Goal: Ask a question

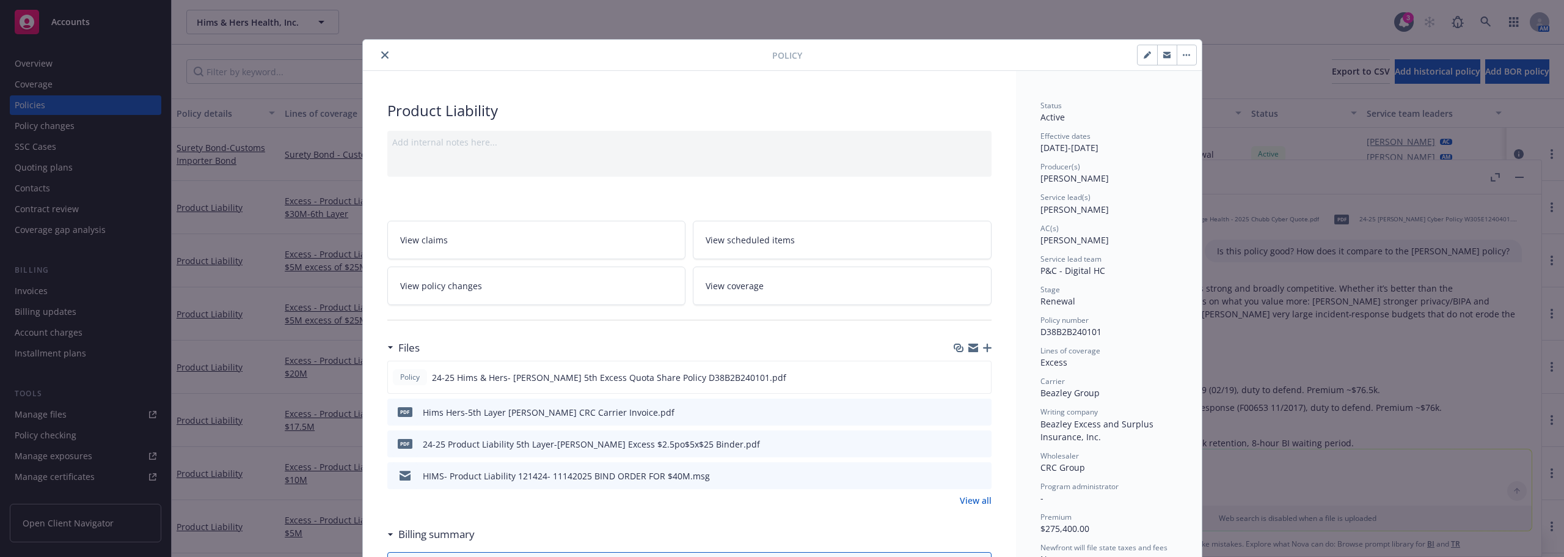
scroll to position [612, 0]
click at [381, 57] on icon "close" at bounding box center [384, 54] width 7 height 7
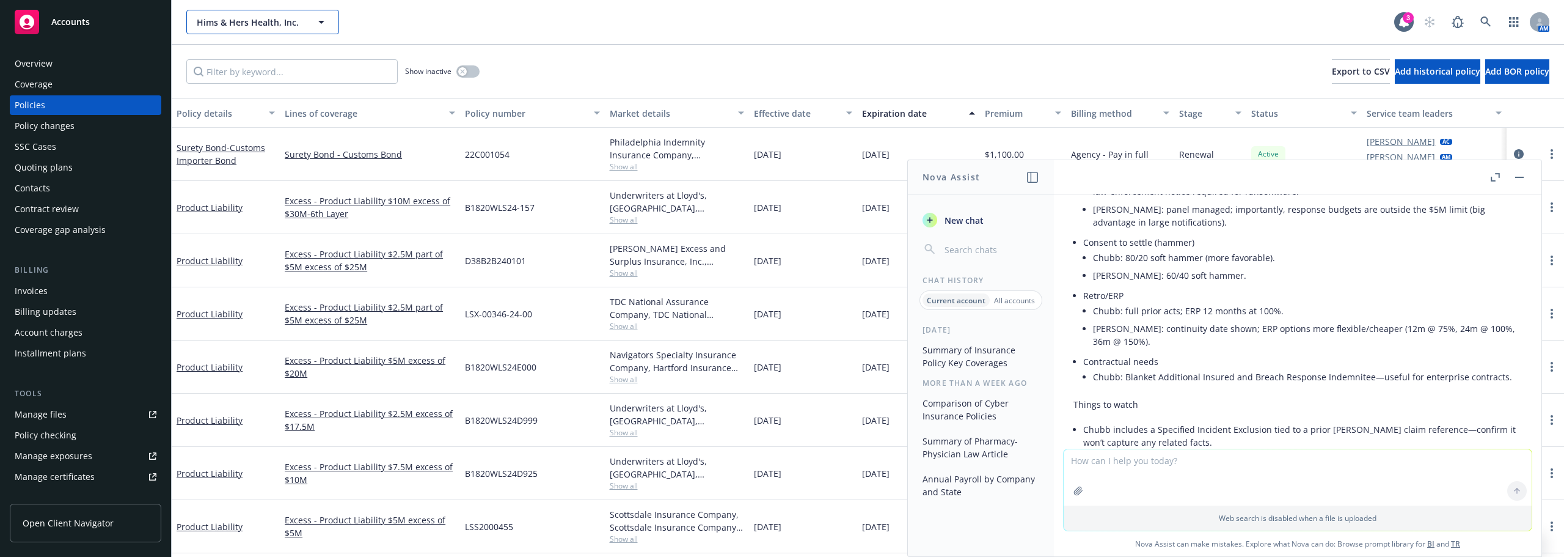
click at [292, 18] on span "Hims & Hers Health, Inc." at bounding box center [250, 22] width 106 height 13
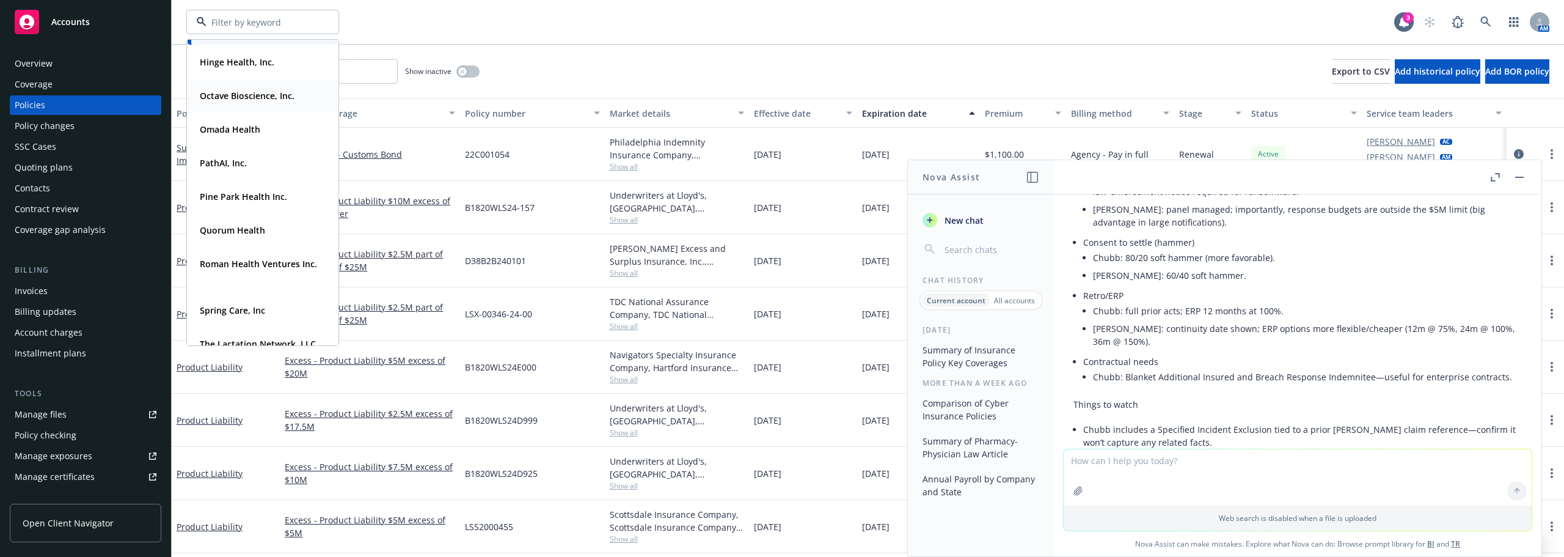
scroll to position [428, 0]
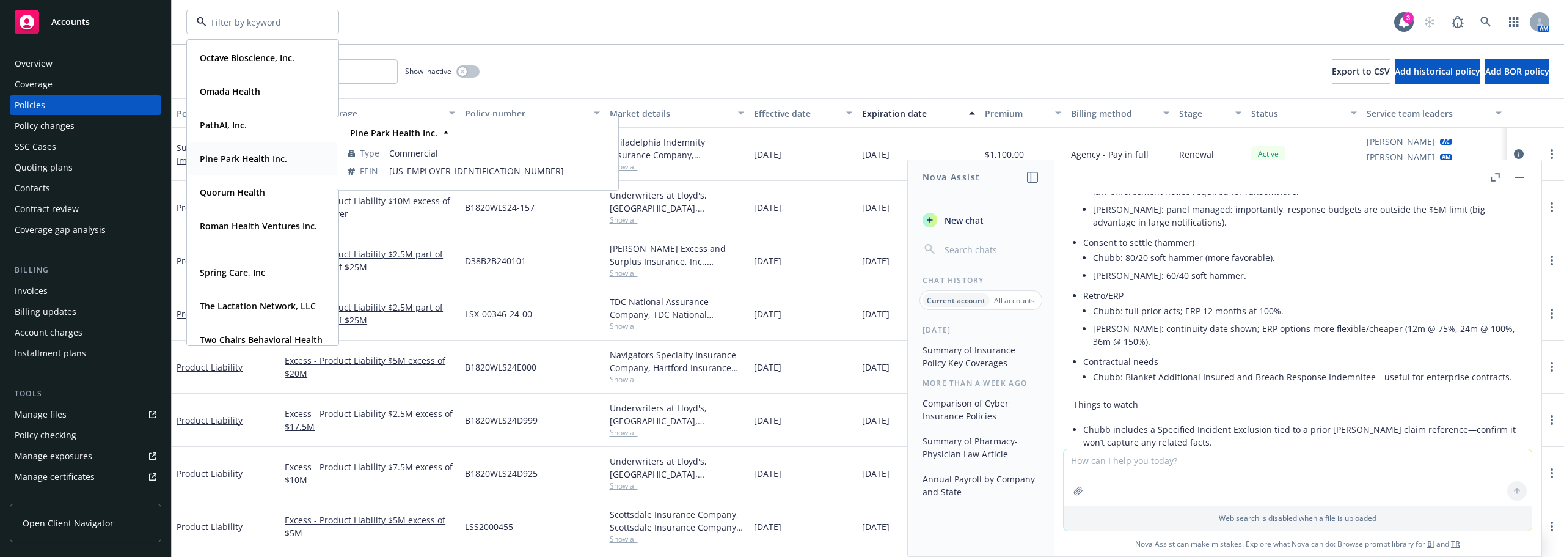
click at [271, 162] on strong "Pine Park Health Inc." at bounding box center [243, 159] width 87 height 12
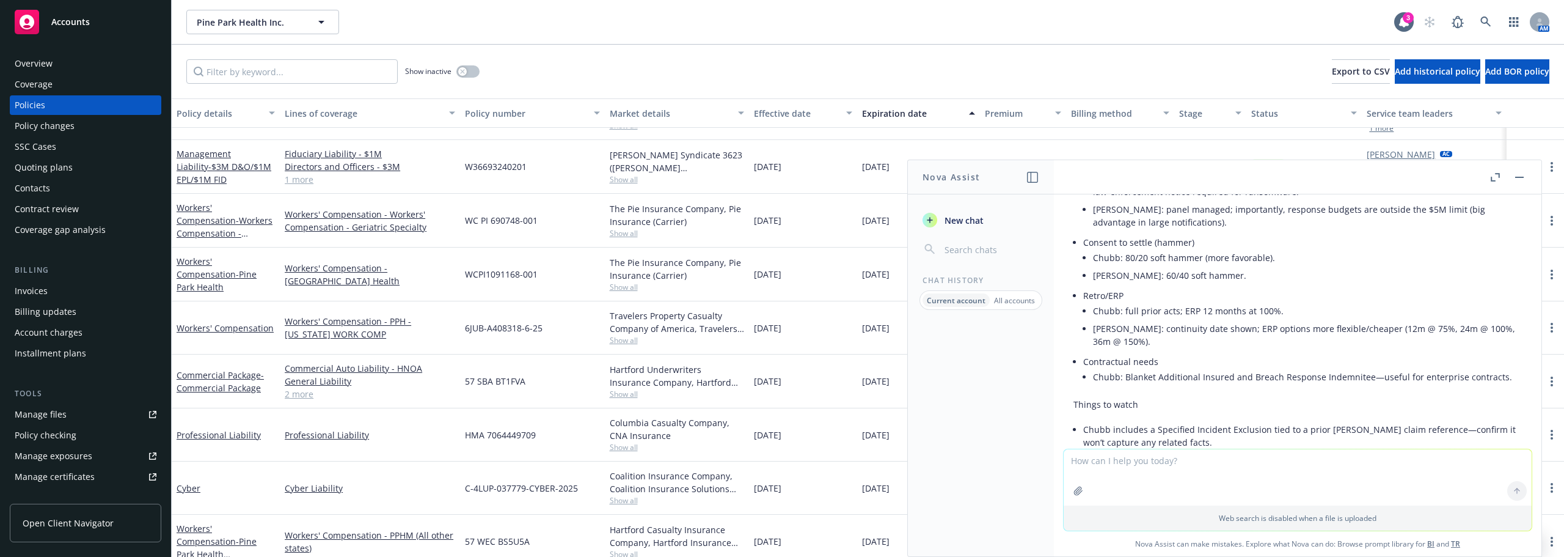
scroll to position [61, 0]
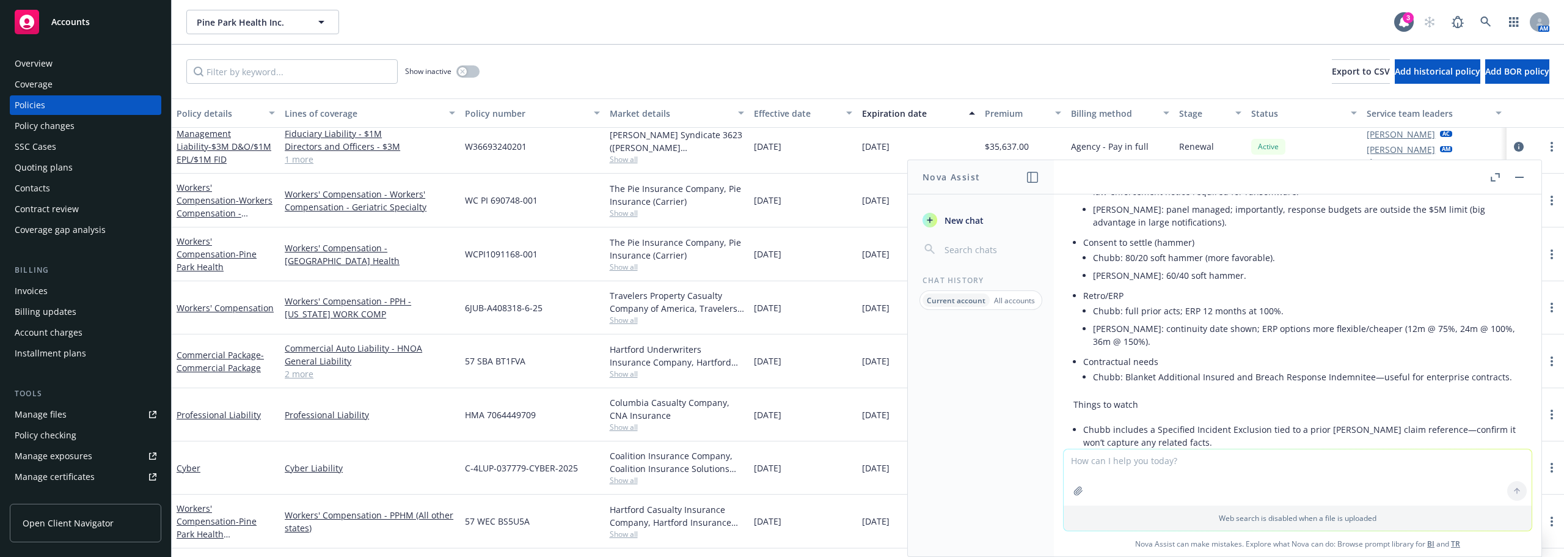
click at [1521, 180] on button "button" at bounding box center [1519, 177] width 15 height 15
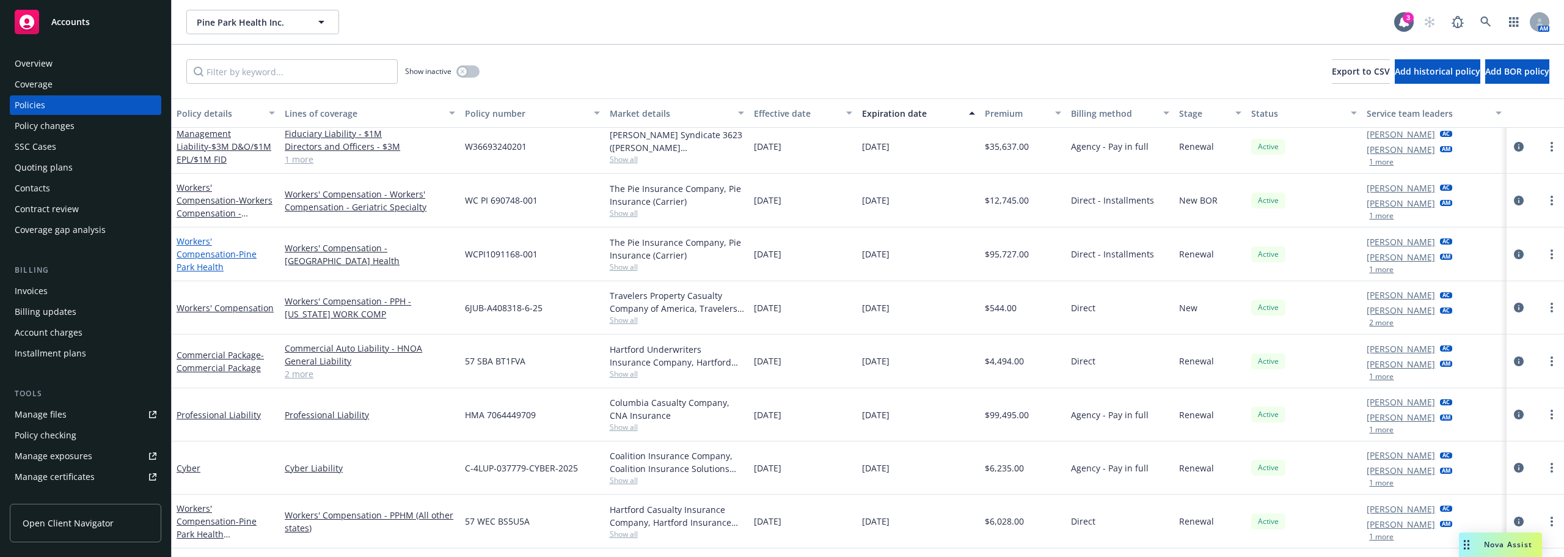
click at [202, 246] on link "Workers' Compensation - Pine Park Health" at bounding box center [217, 253] width 80 height 37
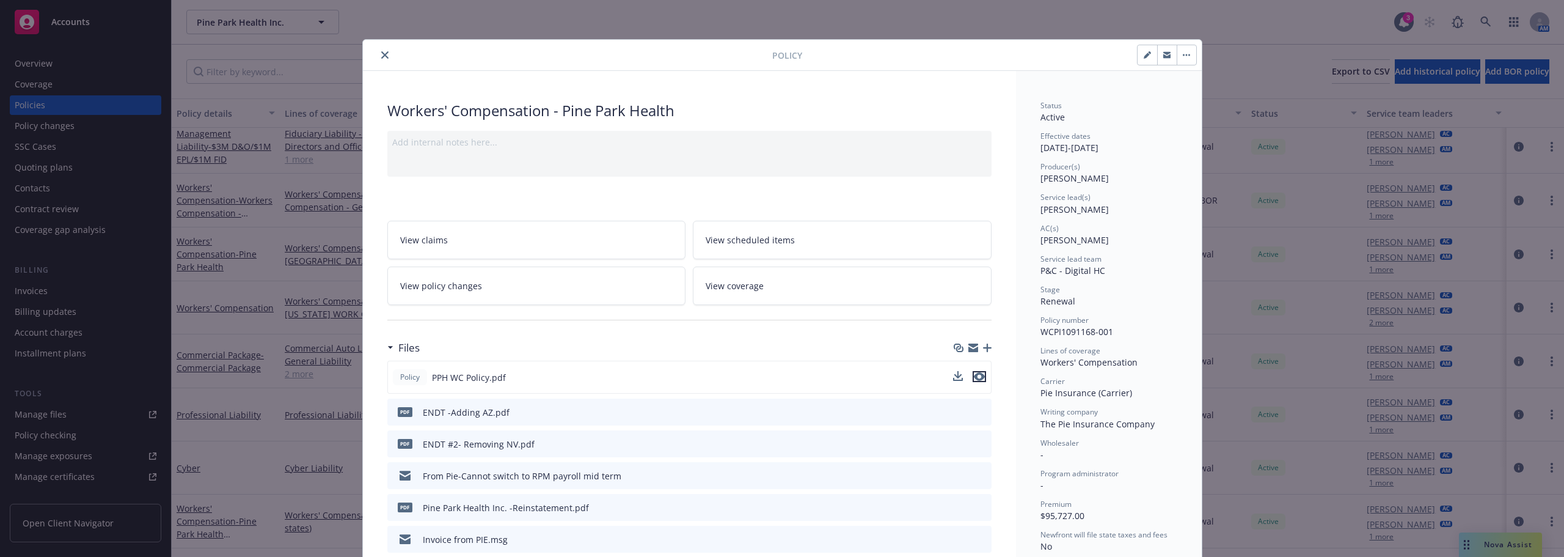
click at [978, 377] on icon "preview file" at bounding box center [979, 376] width 11 height 9
click at [1113, 152] on div "Effective dates 04/30/2025 - 04/30/2026" at bounding box center [1108, 142] width 137 height 23
drag, startPoint x: 1114, startPoint y: 329, endPoint x: 1037, endPoint y: 333, distance: 77.1
click at [1040, 333] on div "Policy number WCPI1091168-001" at bounding box center [1108, 326] width 137 height 23
copy span "WCPI1091168-001"
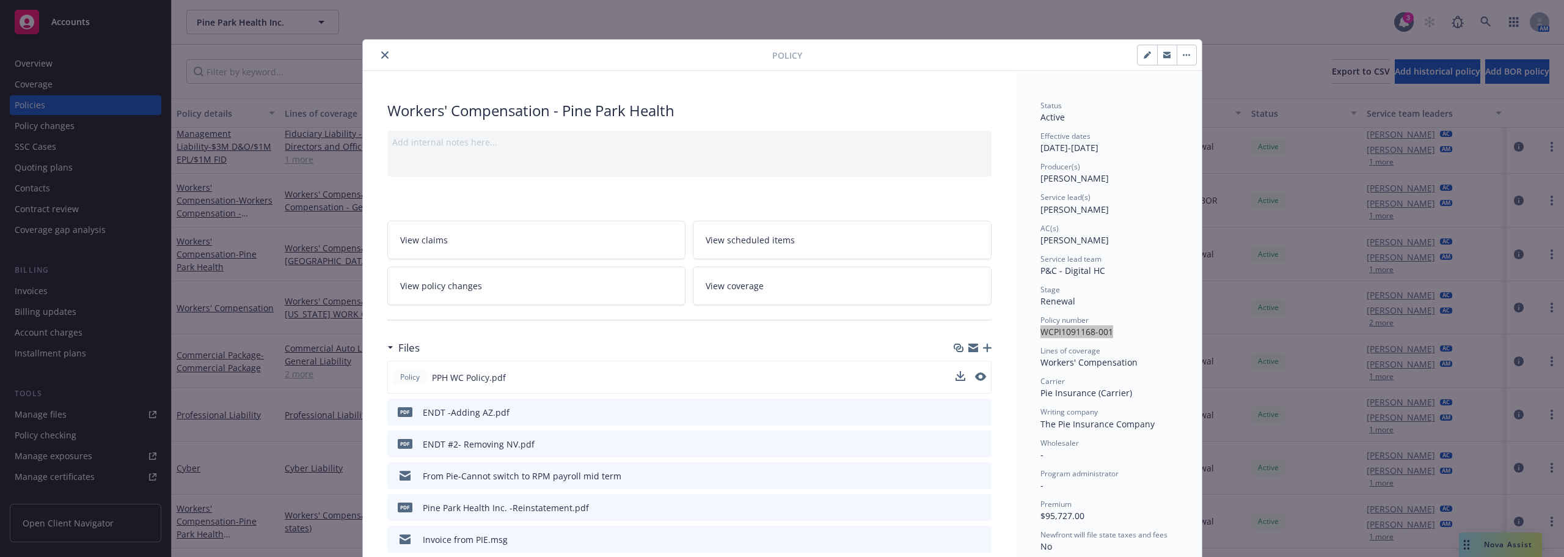
click at [378, 57] on button "close" at bounding box center [385, 55] width 15 height 15
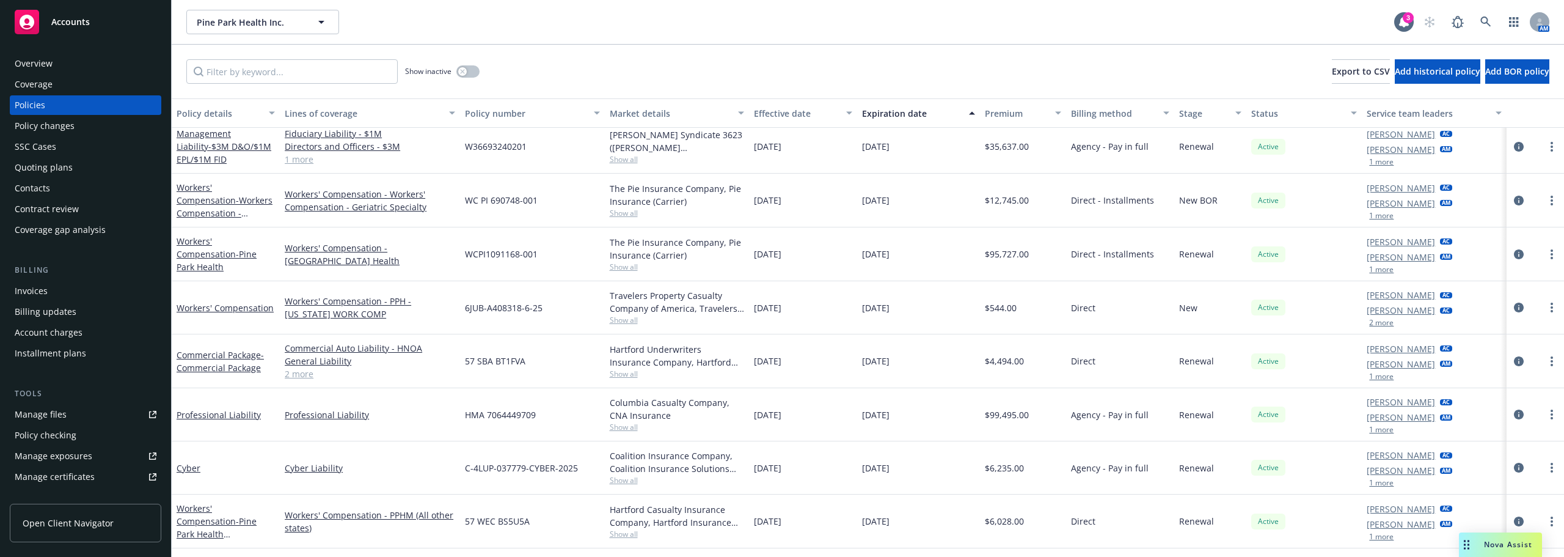
drag, startPoint x: 276, startPoint y: 3, endPoint x: 274, endPoint y: 9, distance: 6.2
click at [276, 3] on div "Pine Park Health Inc. Pine Park Health Inc. 3 AM" at bounding box center [868, 22] width 1392 height 44
click at [273, 16] on span "Pine Park Health Inc." at bounding box center [250, 22] width 106 height 13
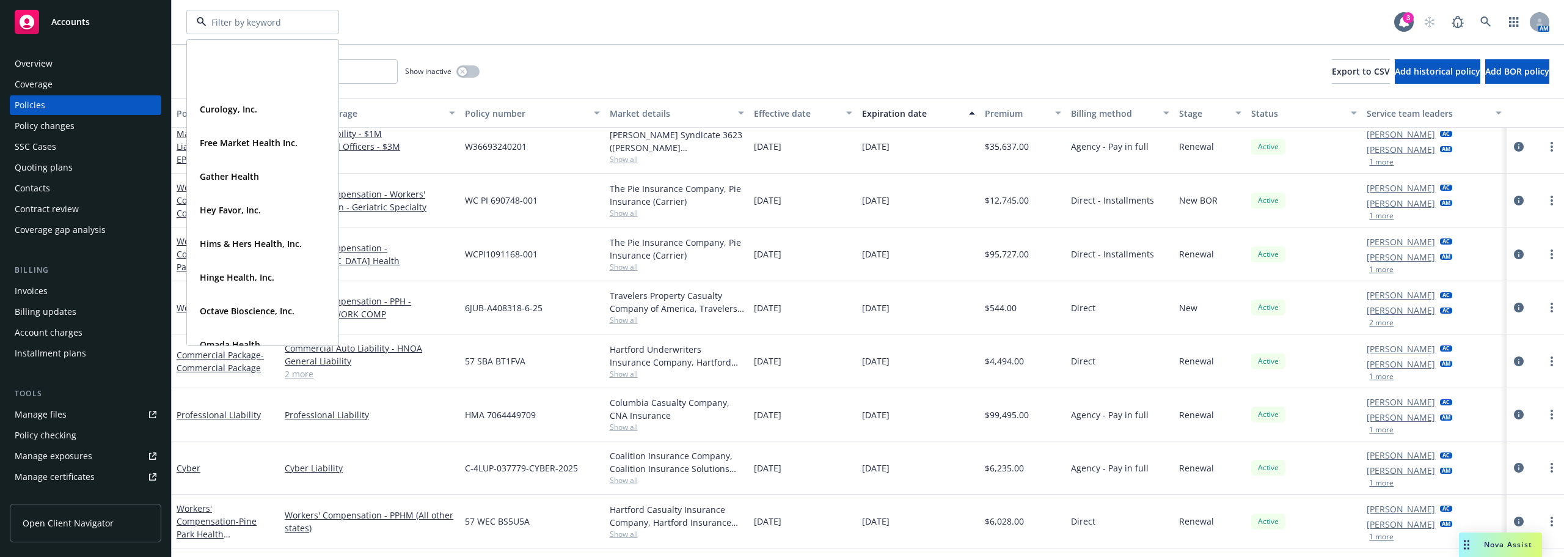
scroll to position [367, 0]
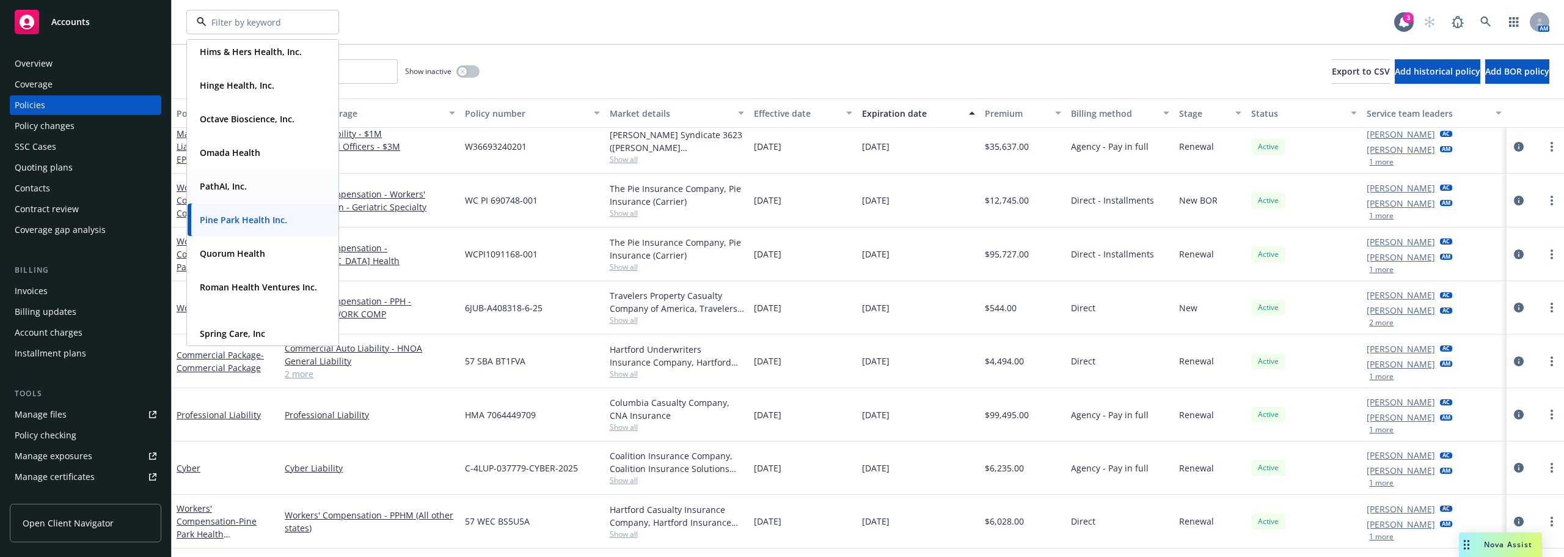
click at [260, 194] on div "PathAI, Inc." at bounding box center [263, 186] width 136 height 18
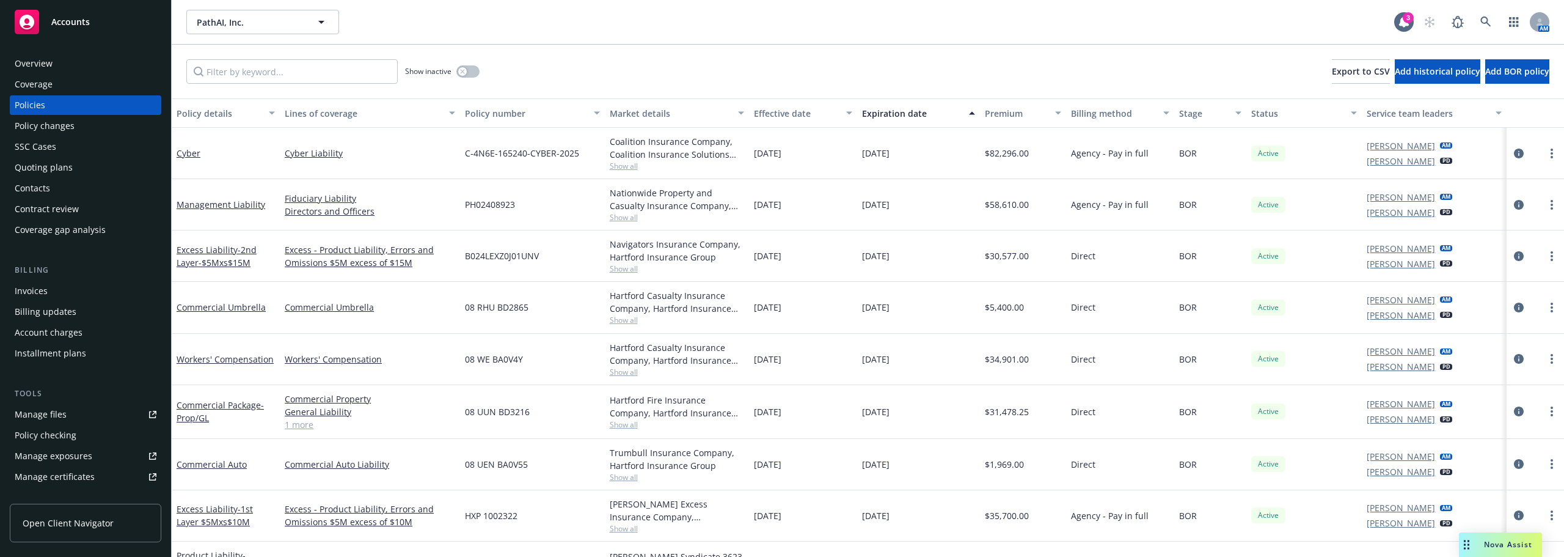
click at [262, 210] on div "Management Liability" at bounding box center [226, 204] width 98 height 13
click at [258, 208] on link "Management Liability" at bounding box center [221, 205] width 89 height 12
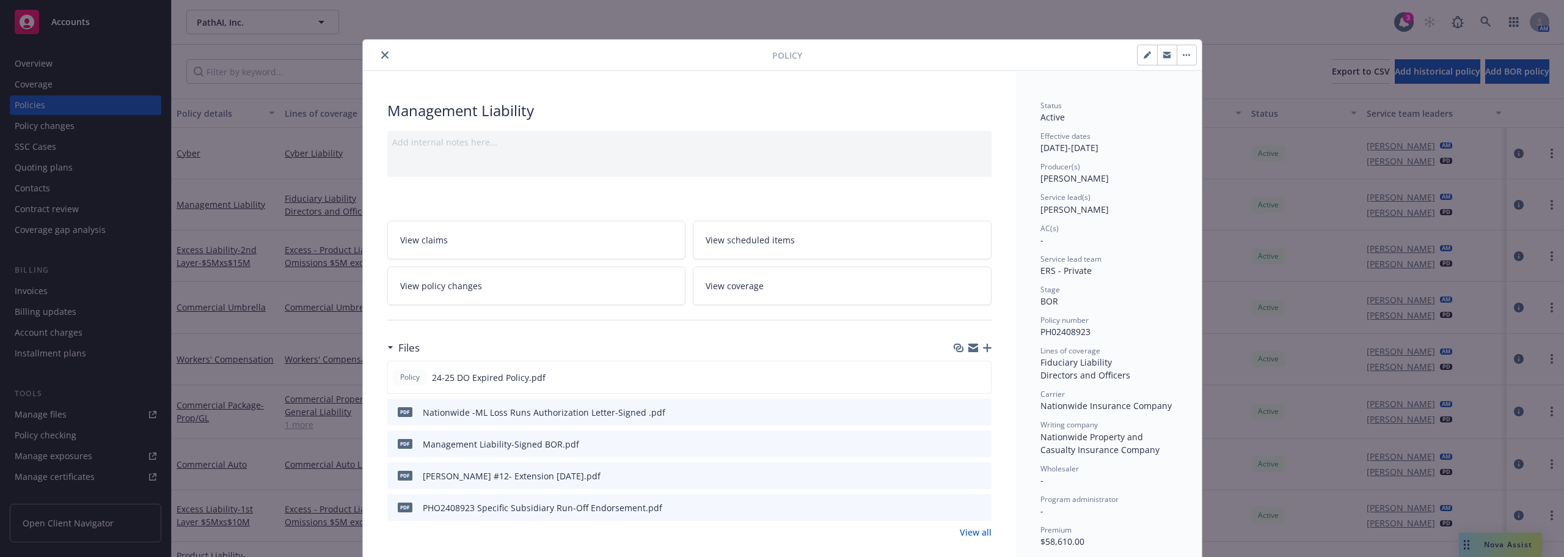
click at [381, 51] on icon "close" at bounding box center [384, 54] width 7 height 7
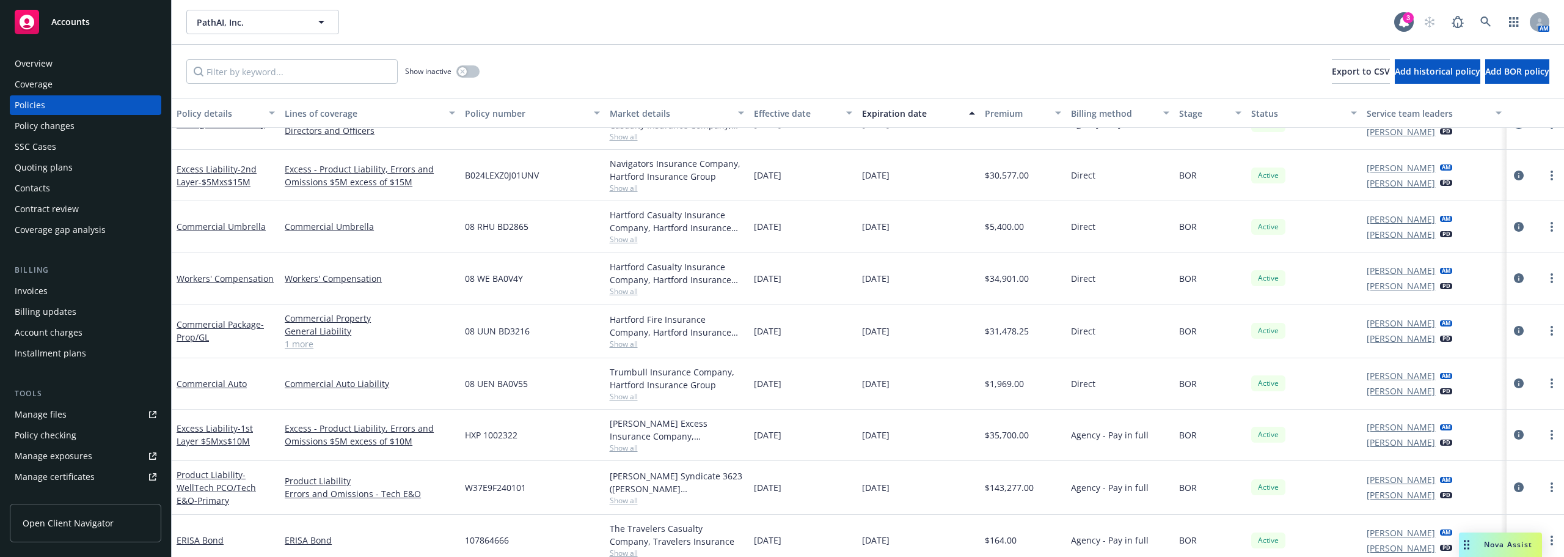
scroll to position [90, 0]
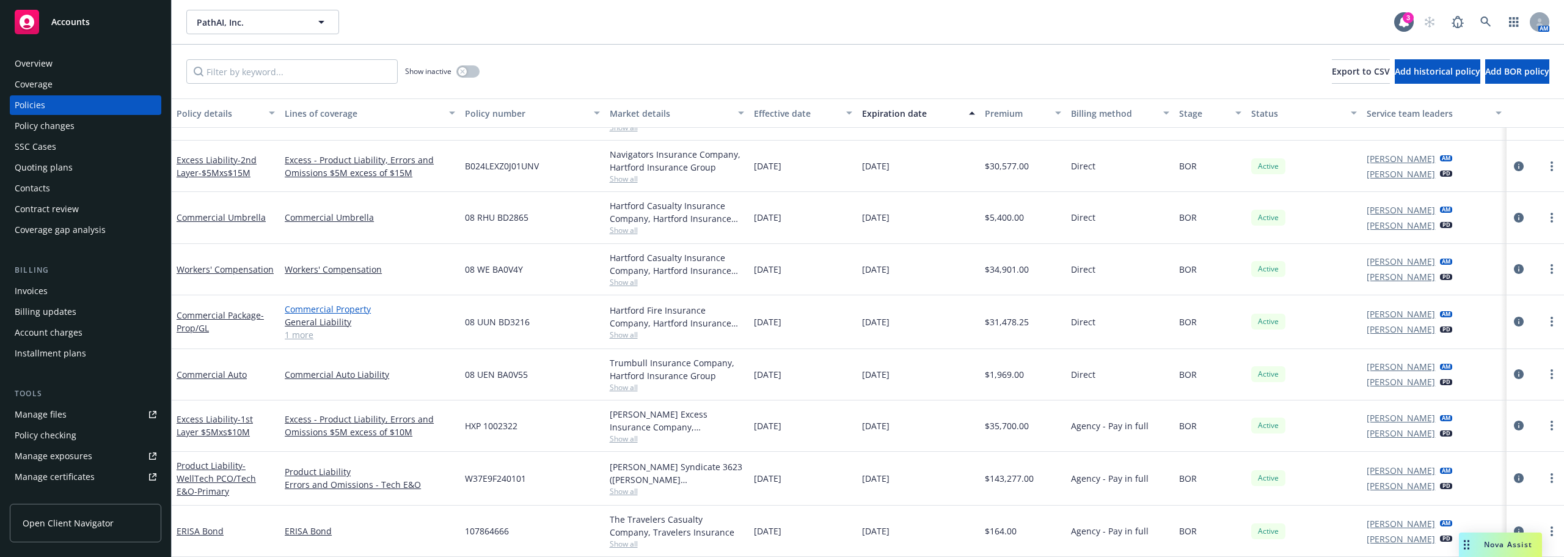
click at [448, 312] on link "Commercial Property" at bounding box center [370, 308] width 170 height 13
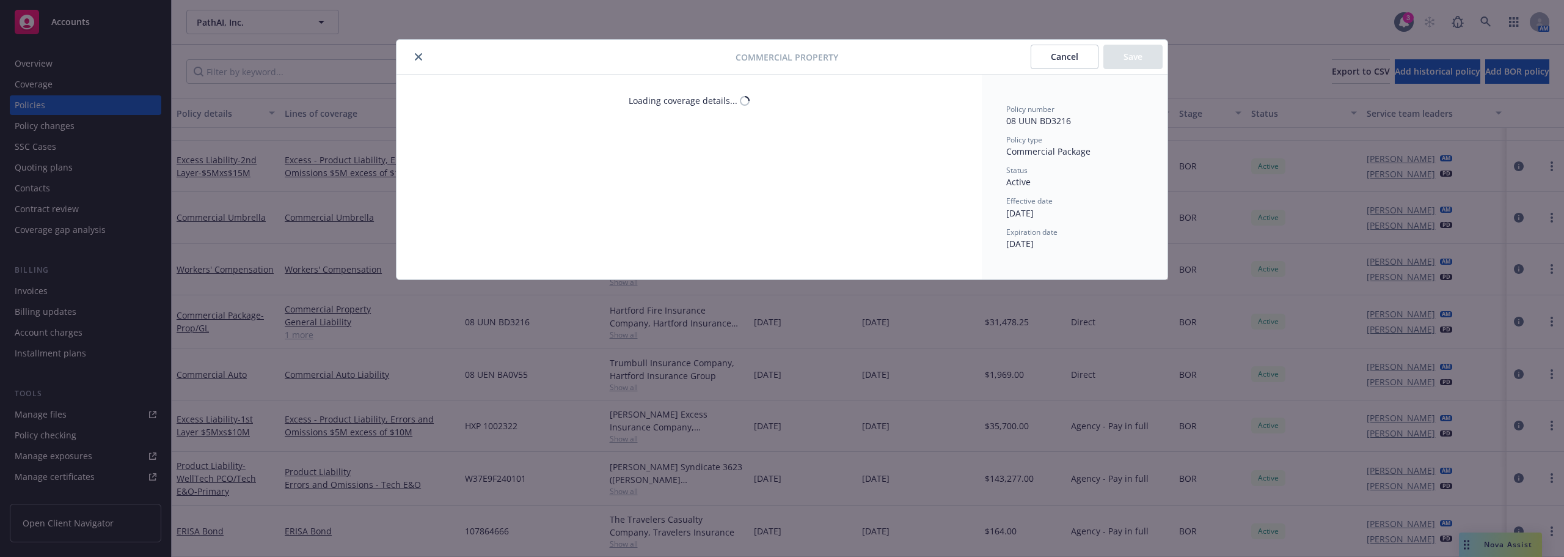
click at [419, 54] on icon "close" at bounding box center [418, 56] width 7 height 7
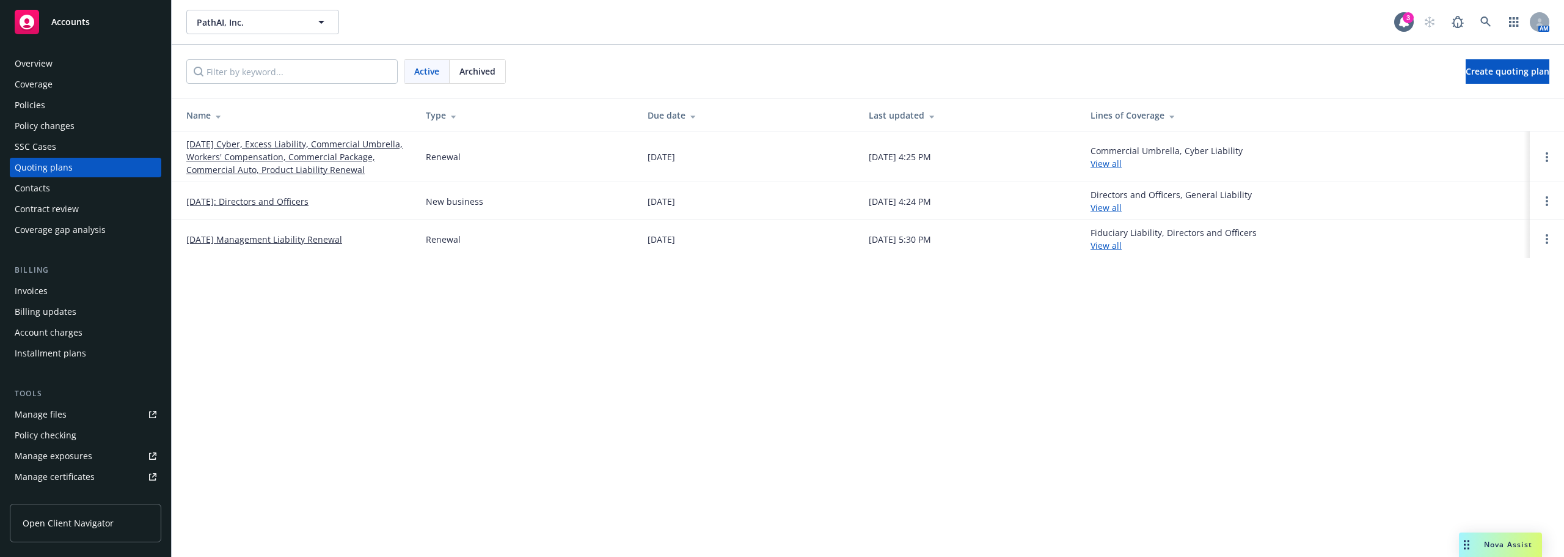
click at [229, 34] on div "PathAI, Inc. PathAI, Inc. 3 AM" at bounding box center [868, 22] width 1392 height 44
click at [230, 21] on span "PathAI, Inc." at bounding box center [250, 22] width 106 height 13
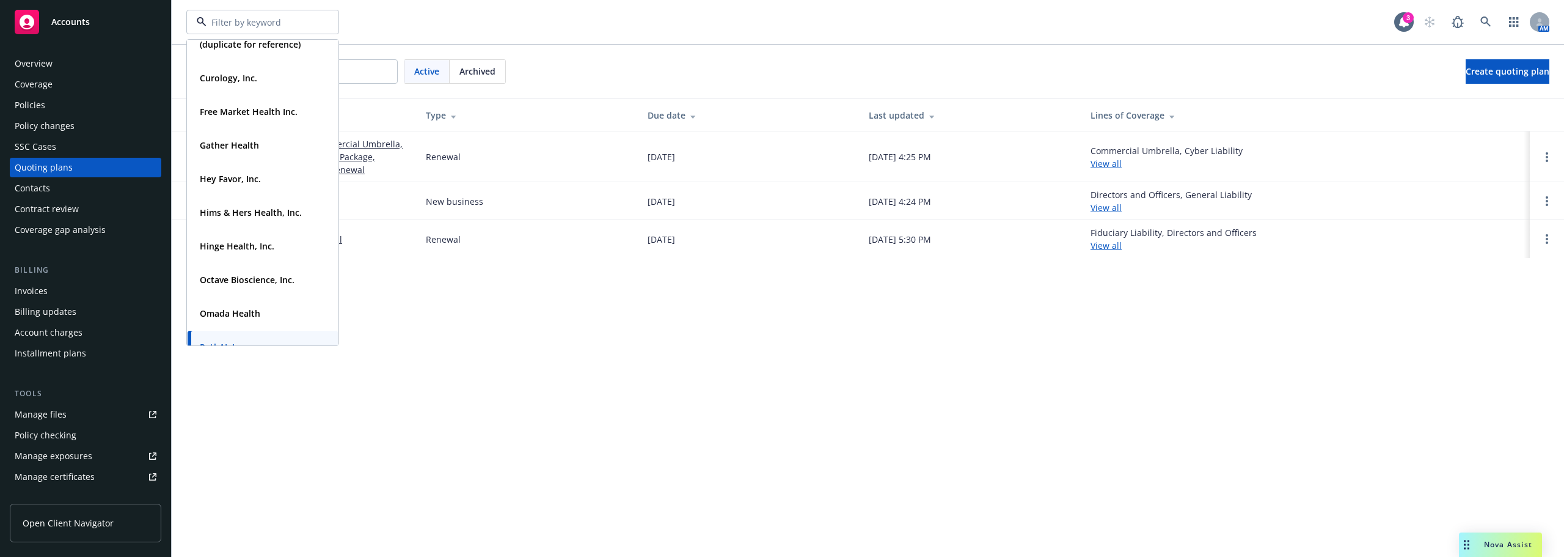
scroll to position [244, 0]
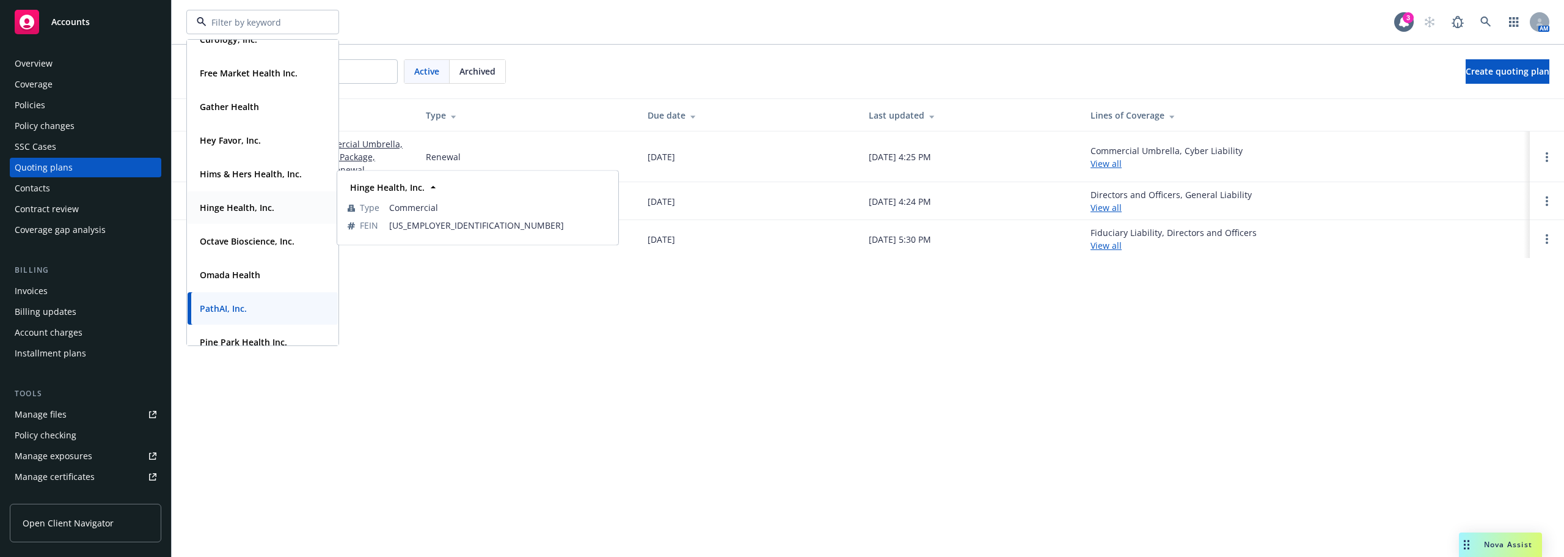
click at [246, 202] on strong "Hinge Health, Inc." at bounding box center [237, 208] width 75 height 12
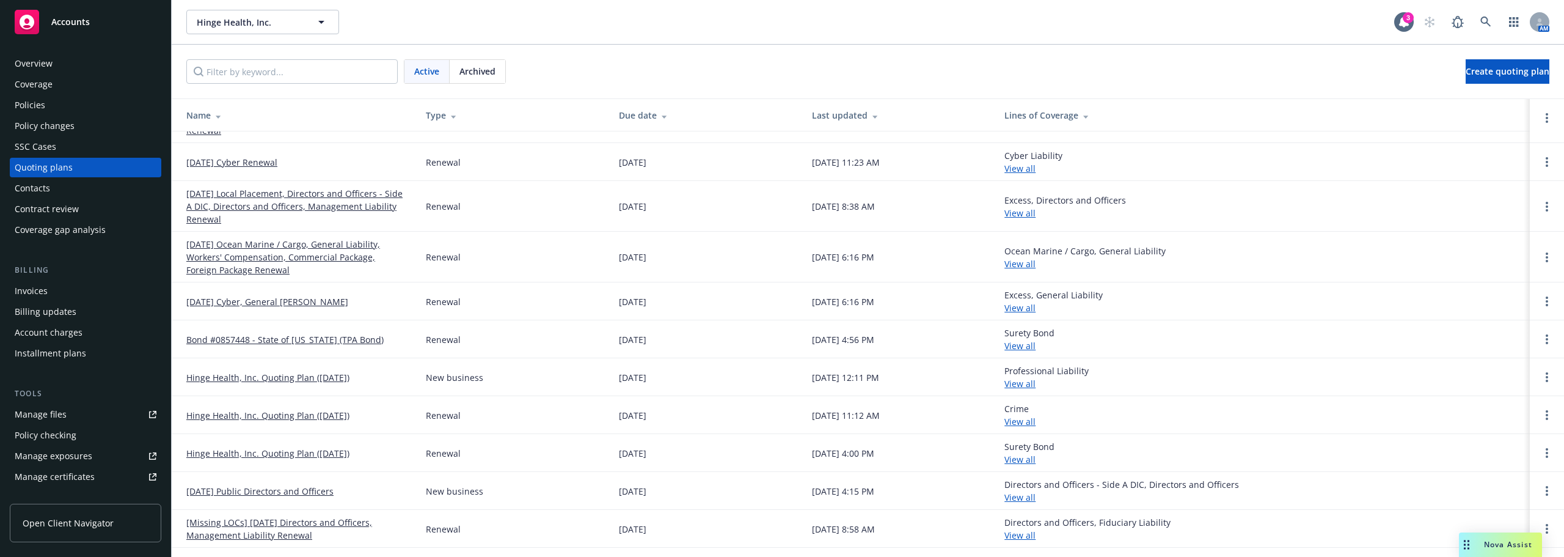
scroll to position [122, 0]
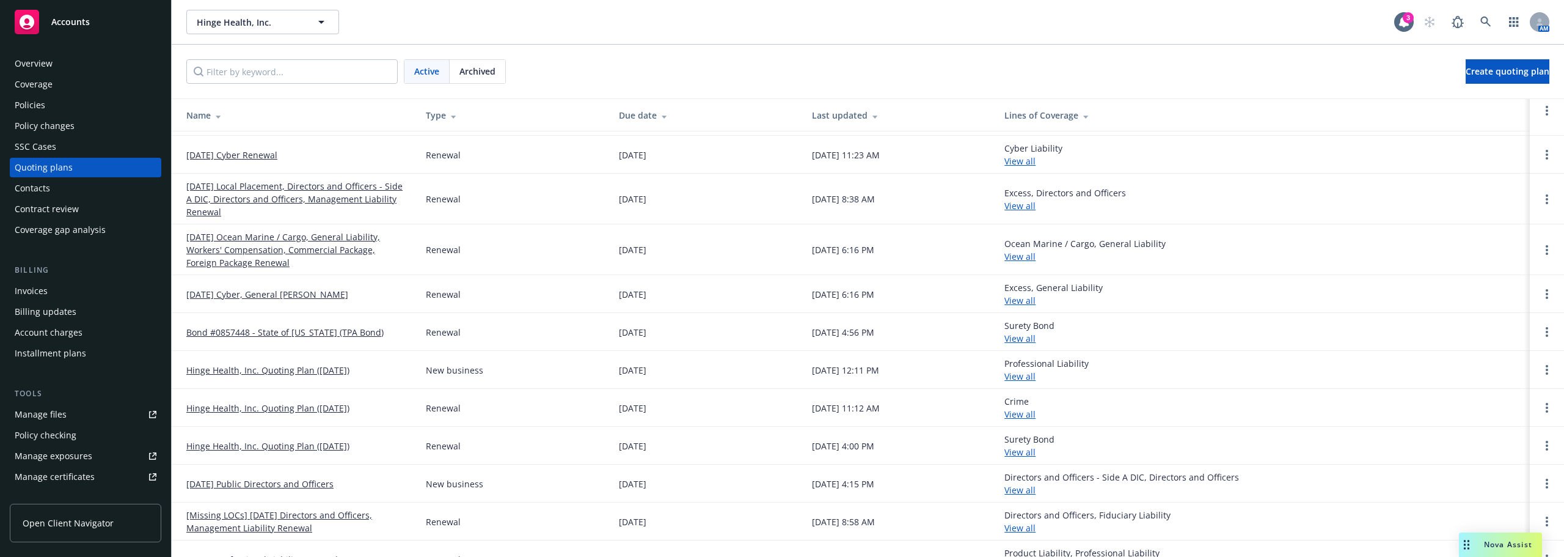
click at [65, 67] on div "Overview" at bounding box center [86, 64] width 142 height 20
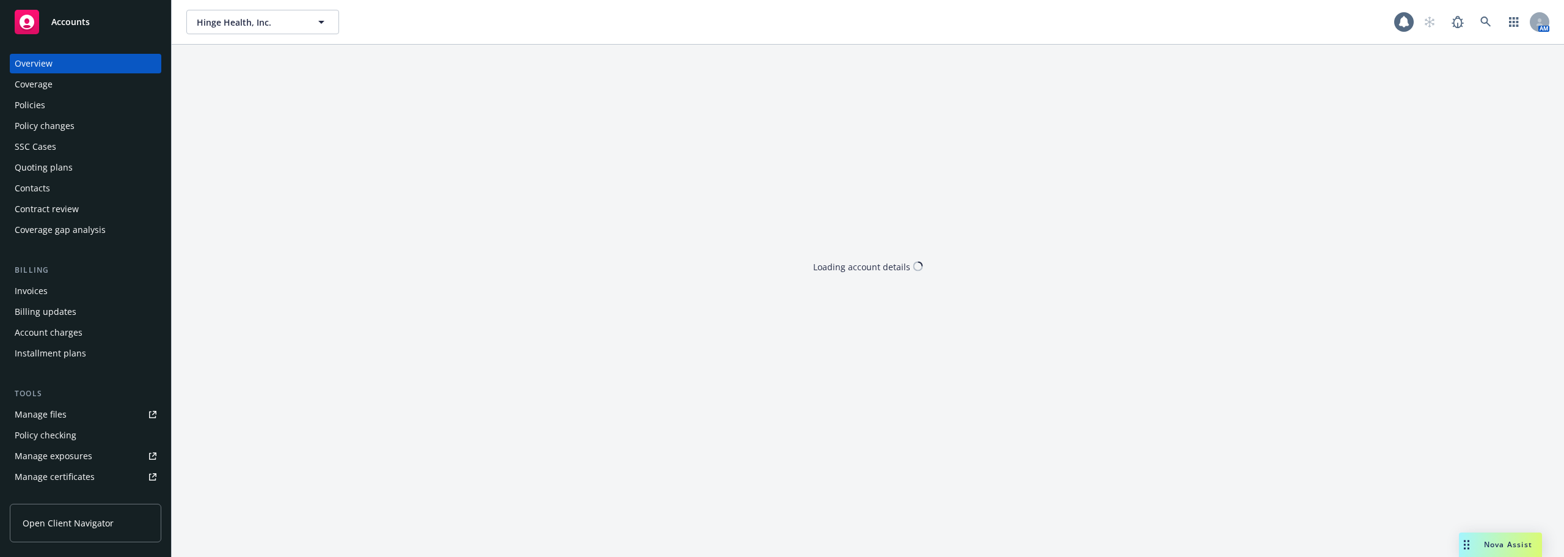
click at [65, 77] on div "Coverage" at bounding box center [86, 85] width 142 height 20
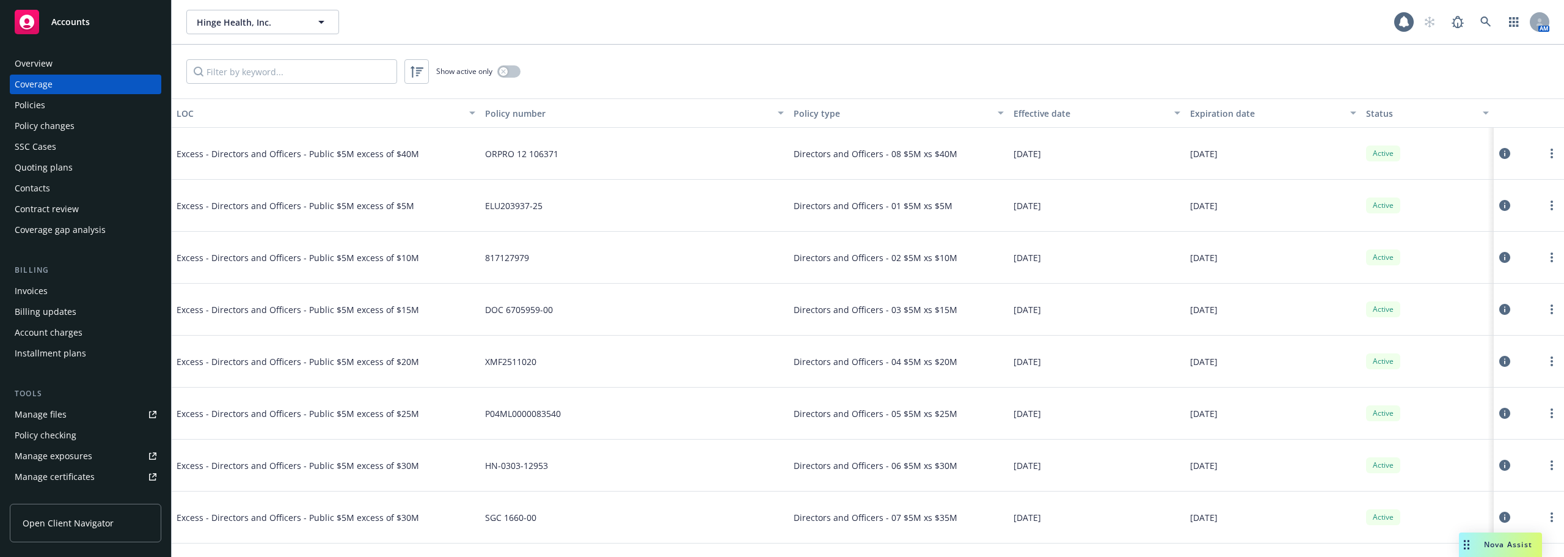
click at [90, 54] on div "Overview" at bounding box center [86, 64] width 142 height 20
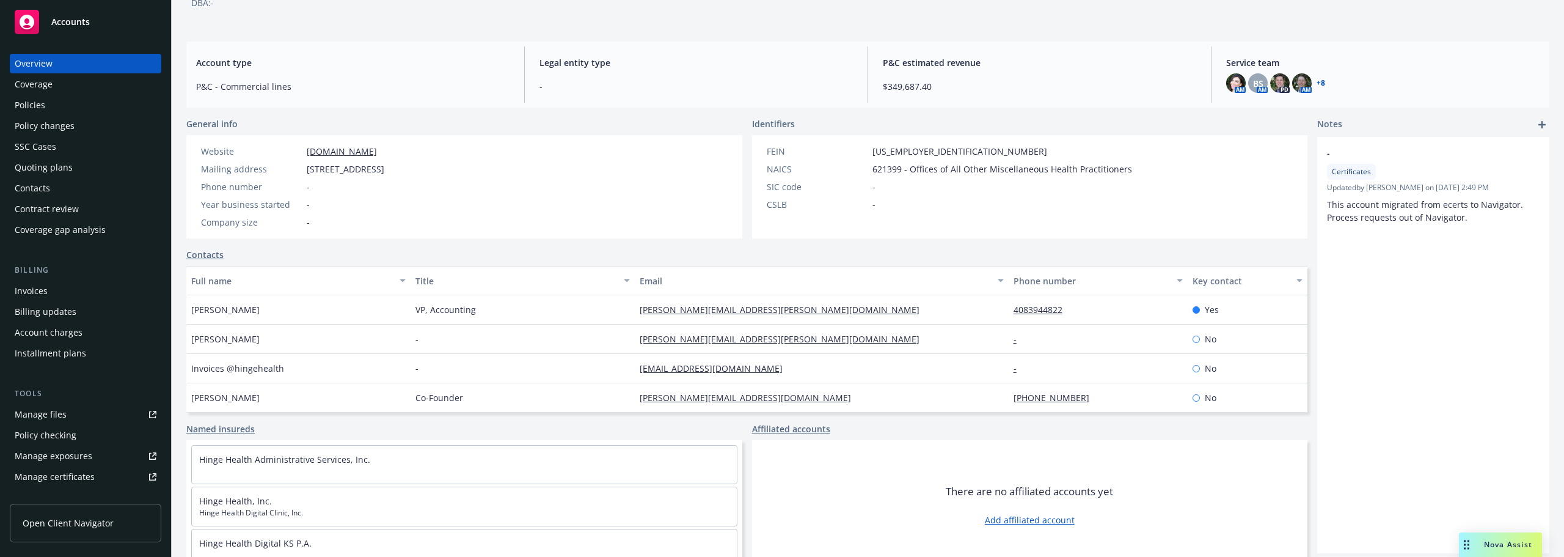
scroll to position [100, 0]
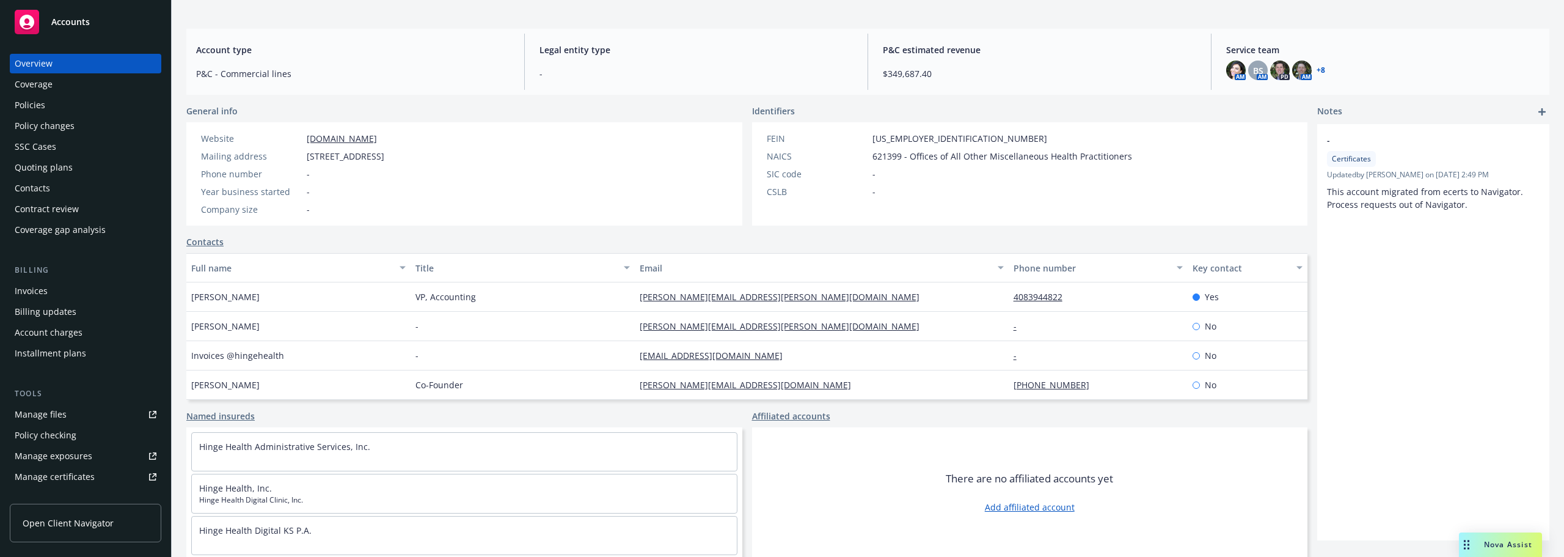
click at [31, 100] on div "Policies" at bounding box center [30, 105] width 31 height 20
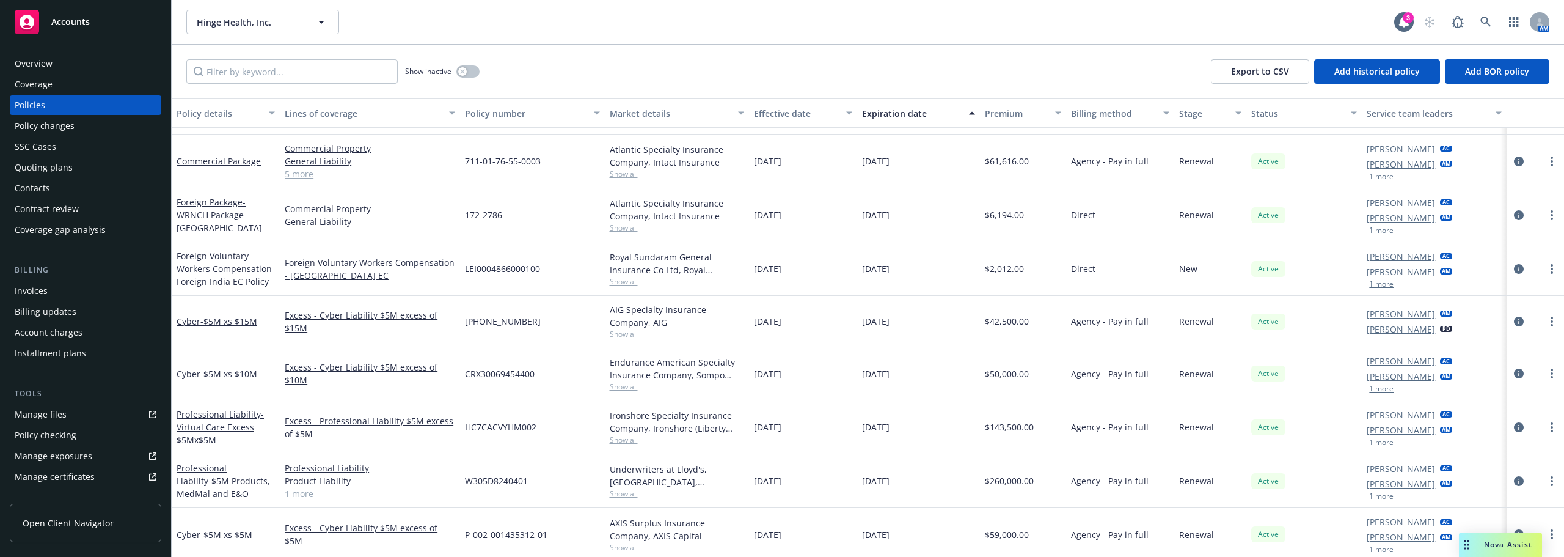
scroll to position [367, 0]
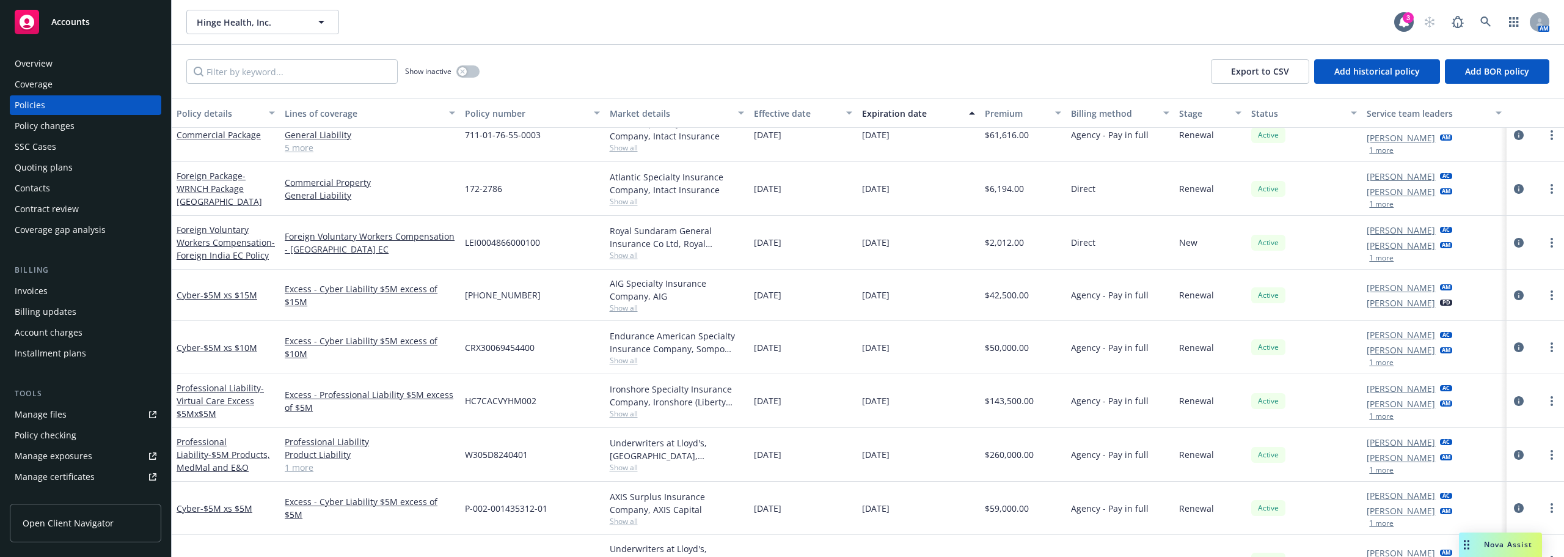
click at [570, 341] on div "CRX30069454400" at bounding box center [532, 347] width 144 height 53
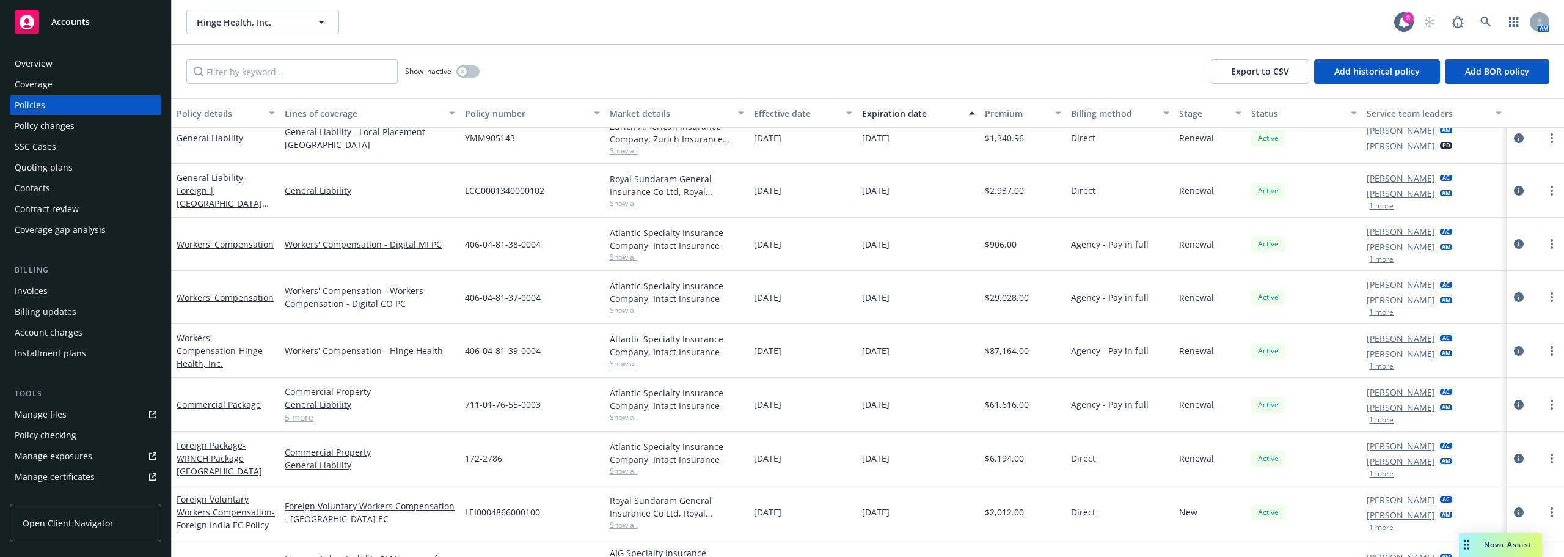
scroll to position [61, 0]
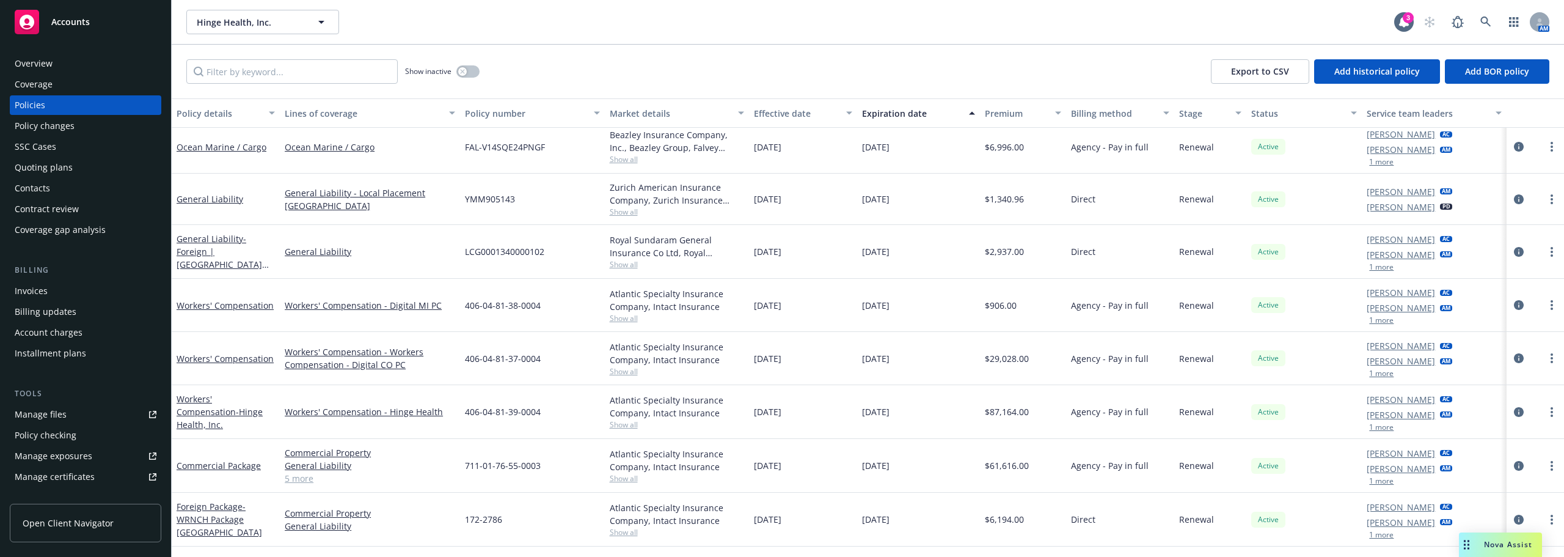
click at [453, 376] on div "Workers' Compensation - Workers Compensation - Digital CO PC" at bounding box center [370, 358] width 180 height 53
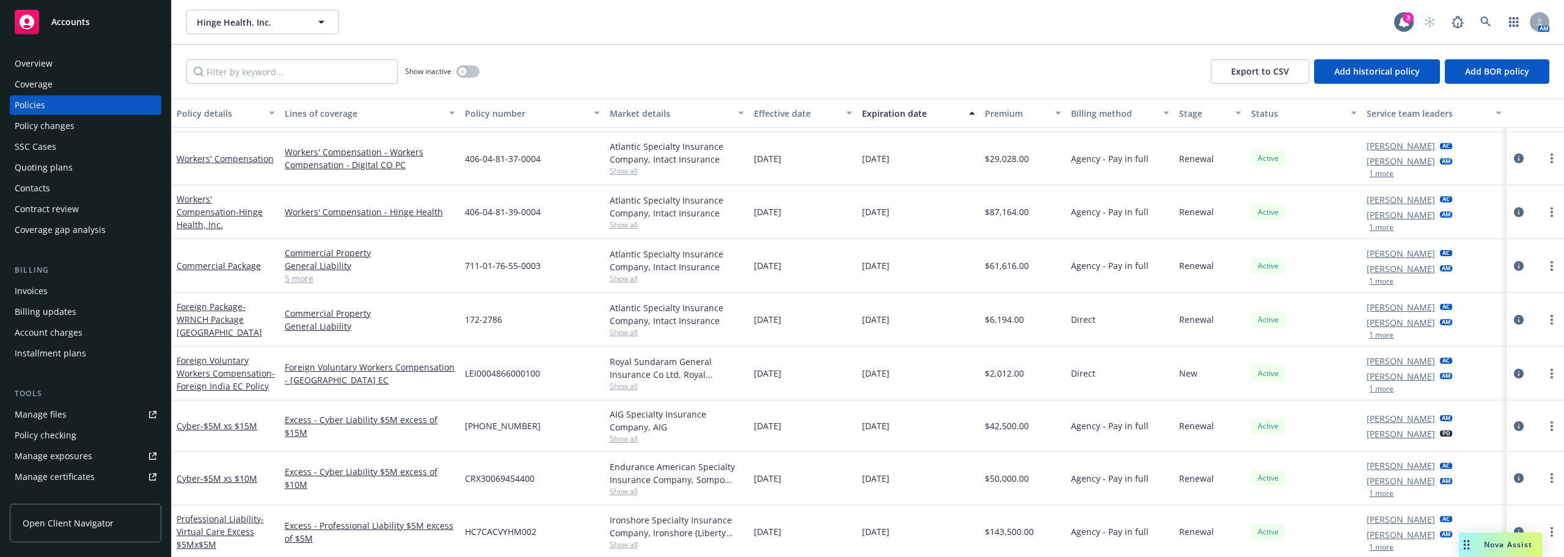
scroll to position [367, 0]
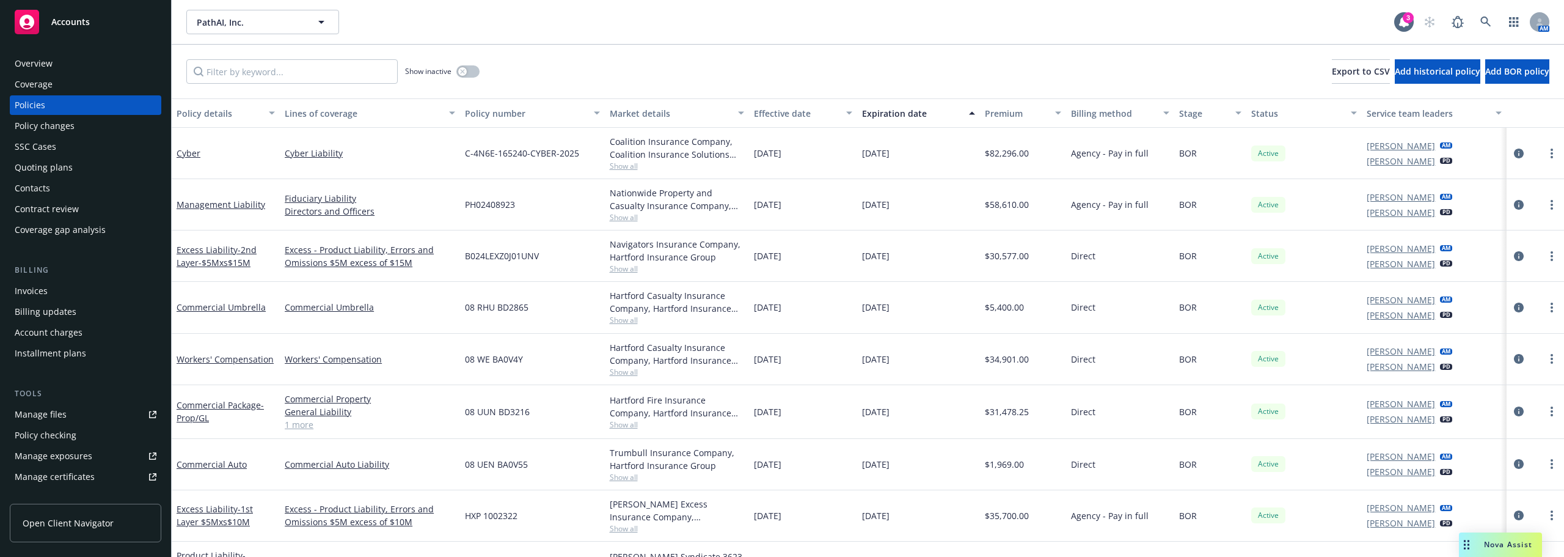
scroll to position [90, 0]
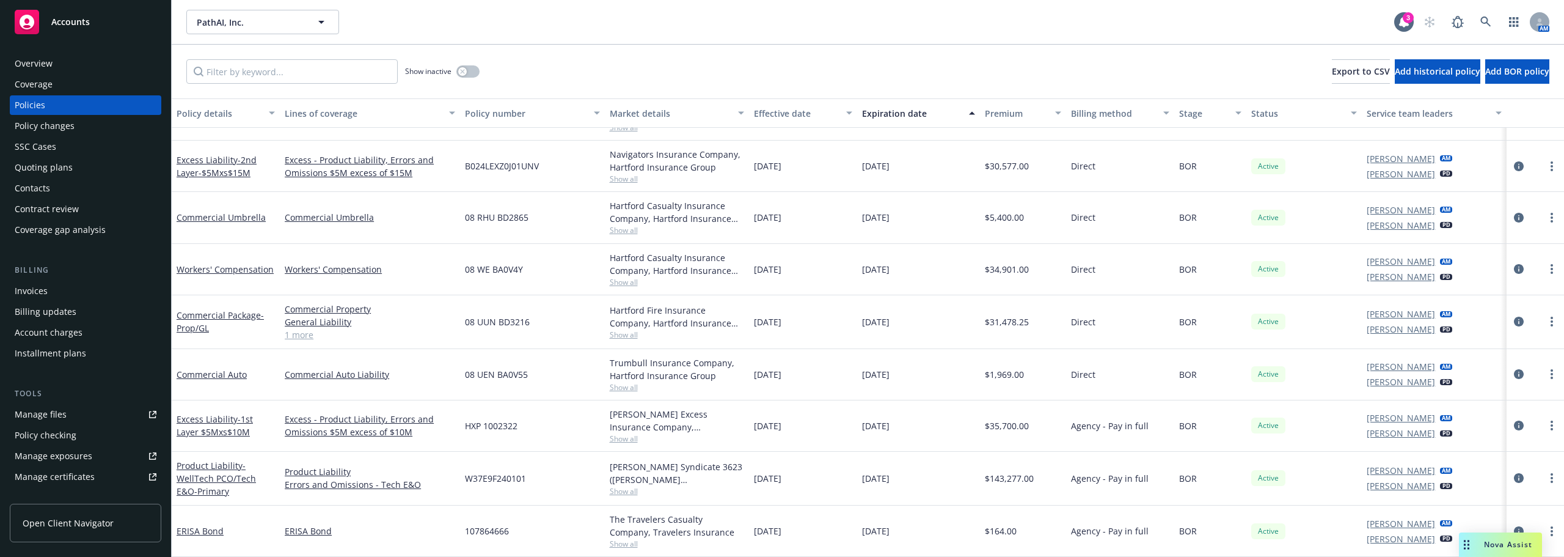
click at [1497, 545] on span "Nova Assist" at bounding box center [1508, 544] width 48 height 10
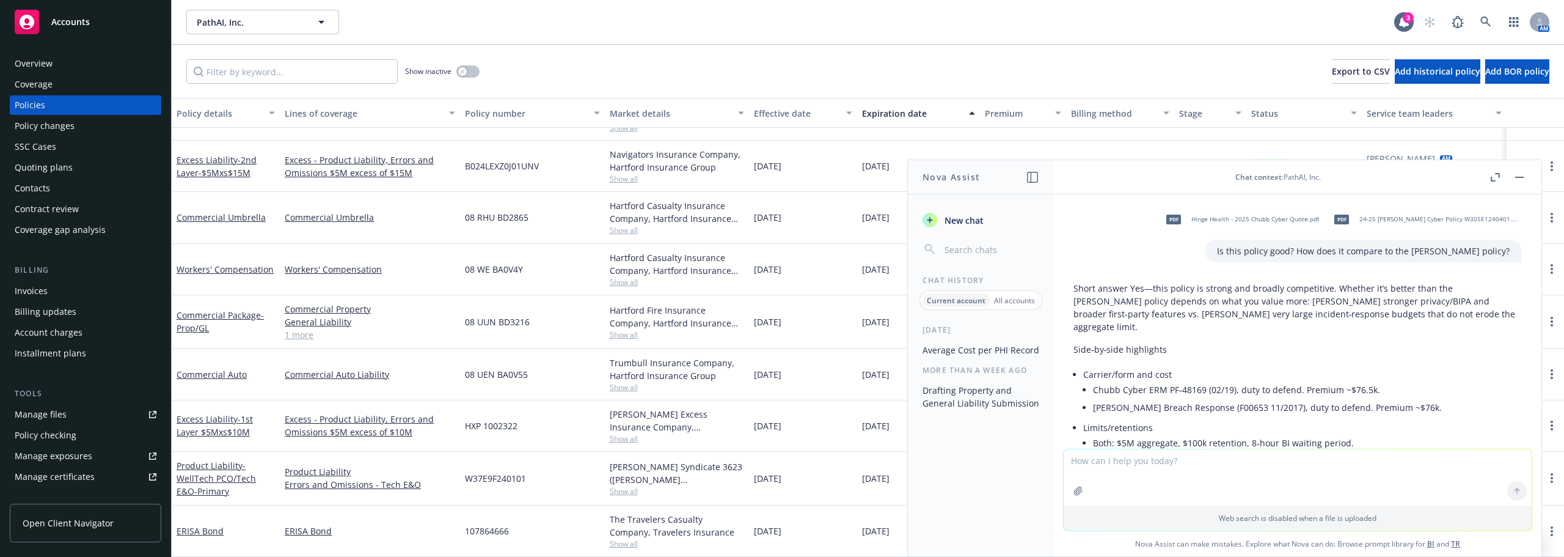
click at [962, 222] on span "New chat" at bounding box center [963, 220] width 42 height 13
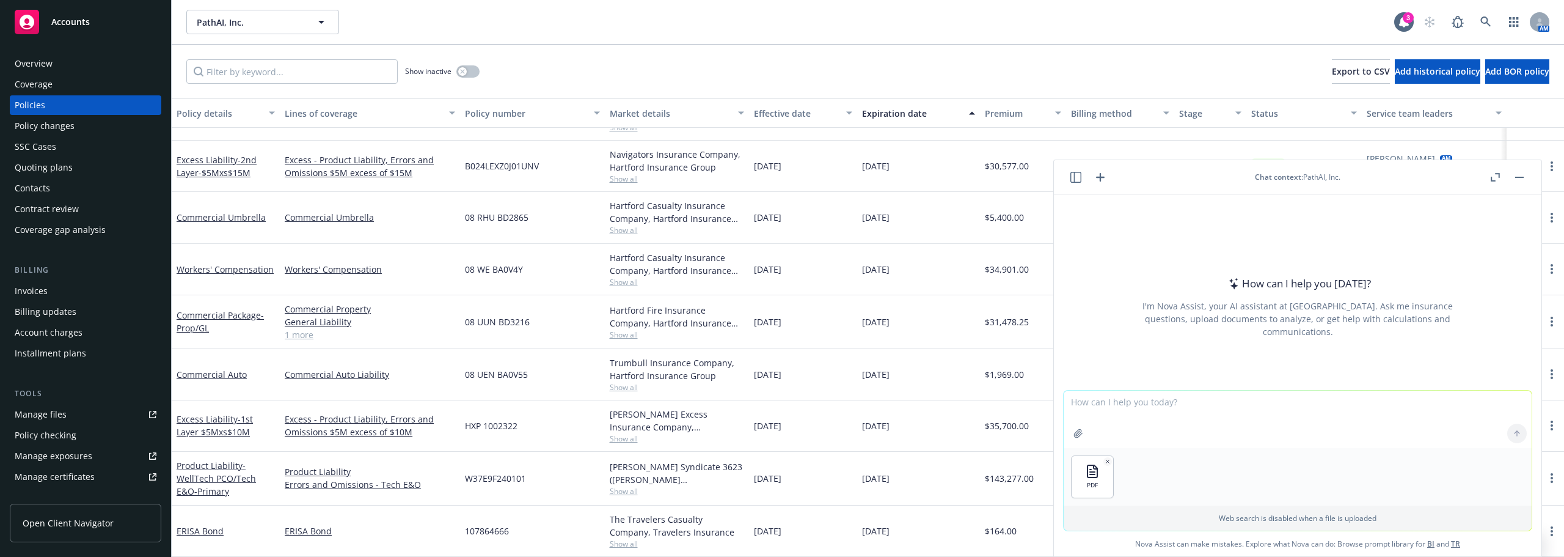
type textarea "C"
type textarea "What is the total payroll broken down by state?"
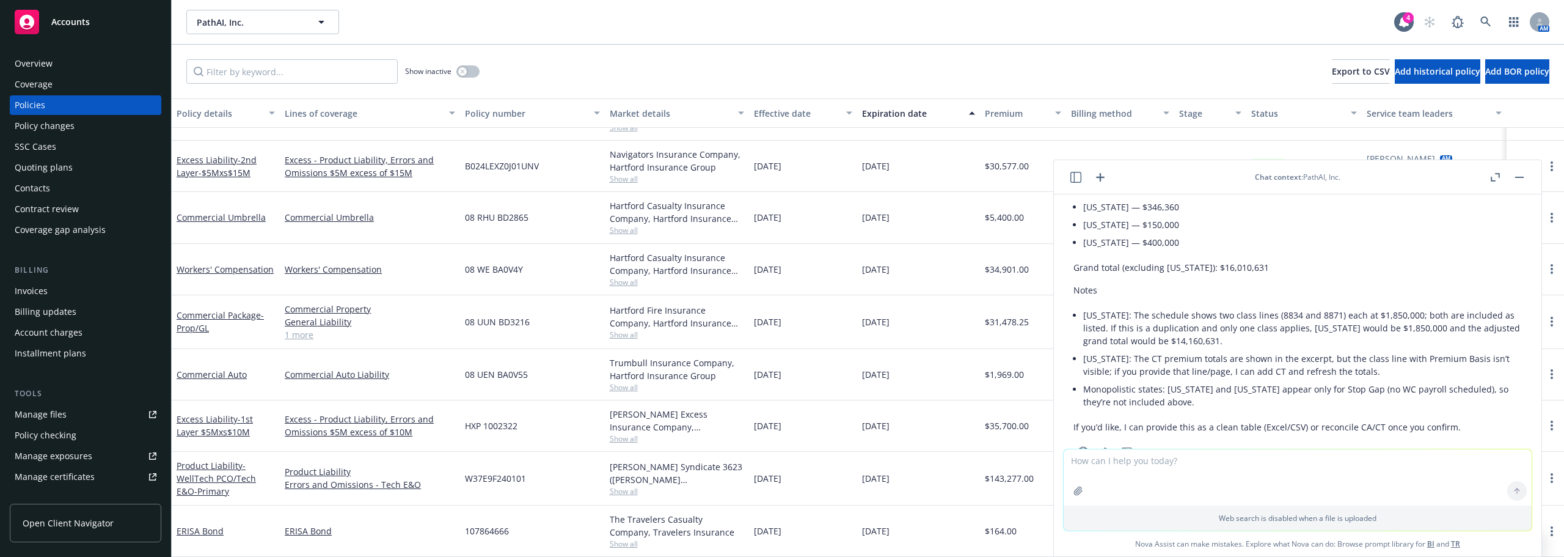
scroll to position [582, 0]
